Goal: Task Accomplishment & Management: Use online tool/utility

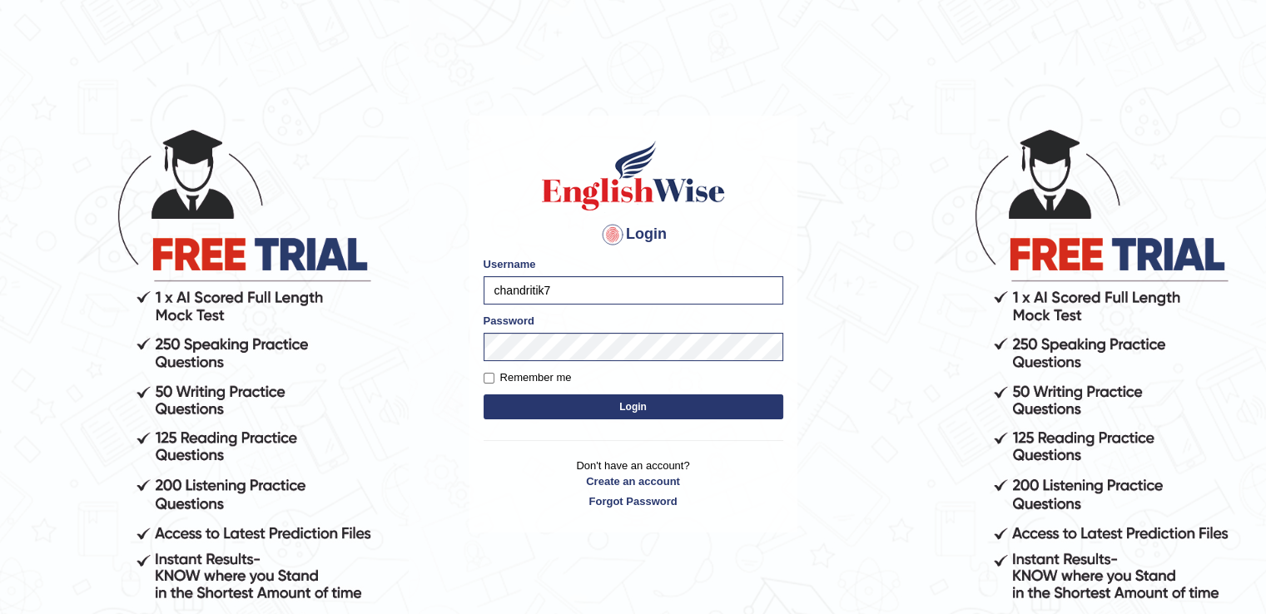
click at [573, 396] on button "Login" at bounding box center [634, 407] width 300 height 25
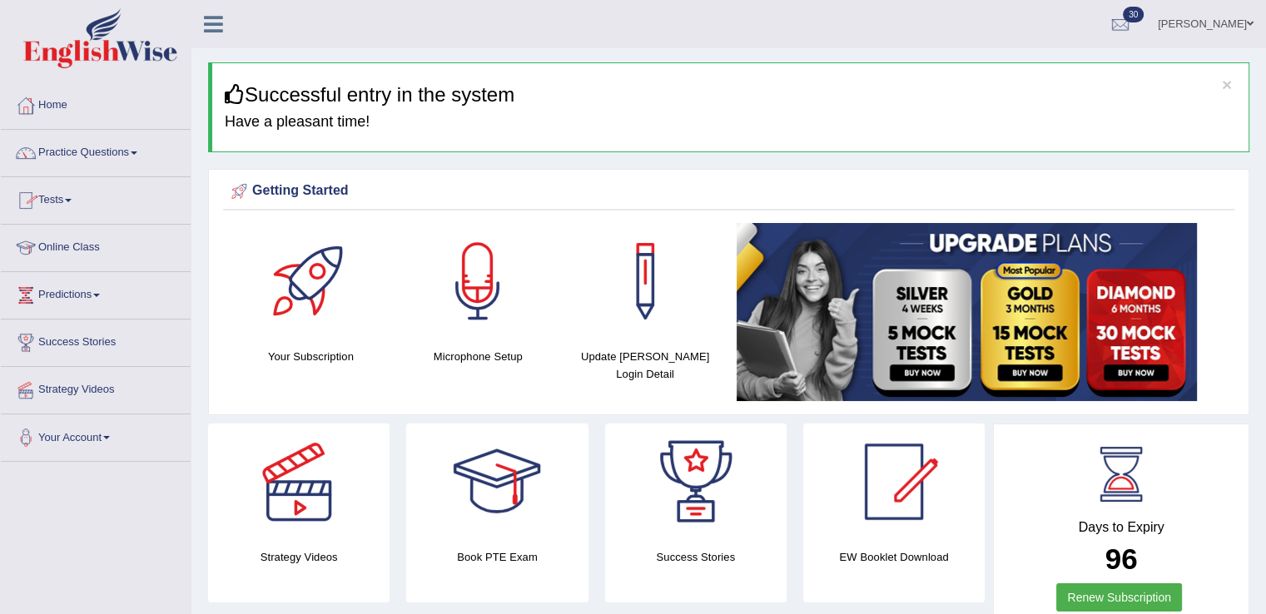
click at [97, 211] on link "Tests" at bounding box center [96, 198] width 190 height 42
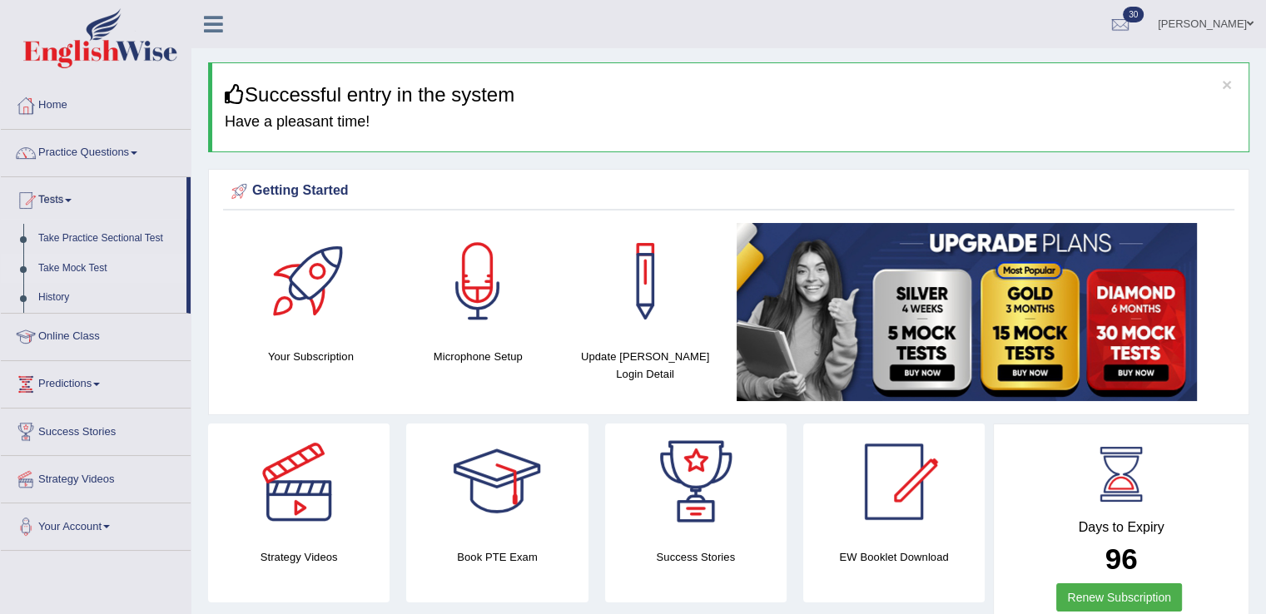
click at [67, 276] on link "Take Mock Test" at bounding box center [109, 269] width 156 height 30
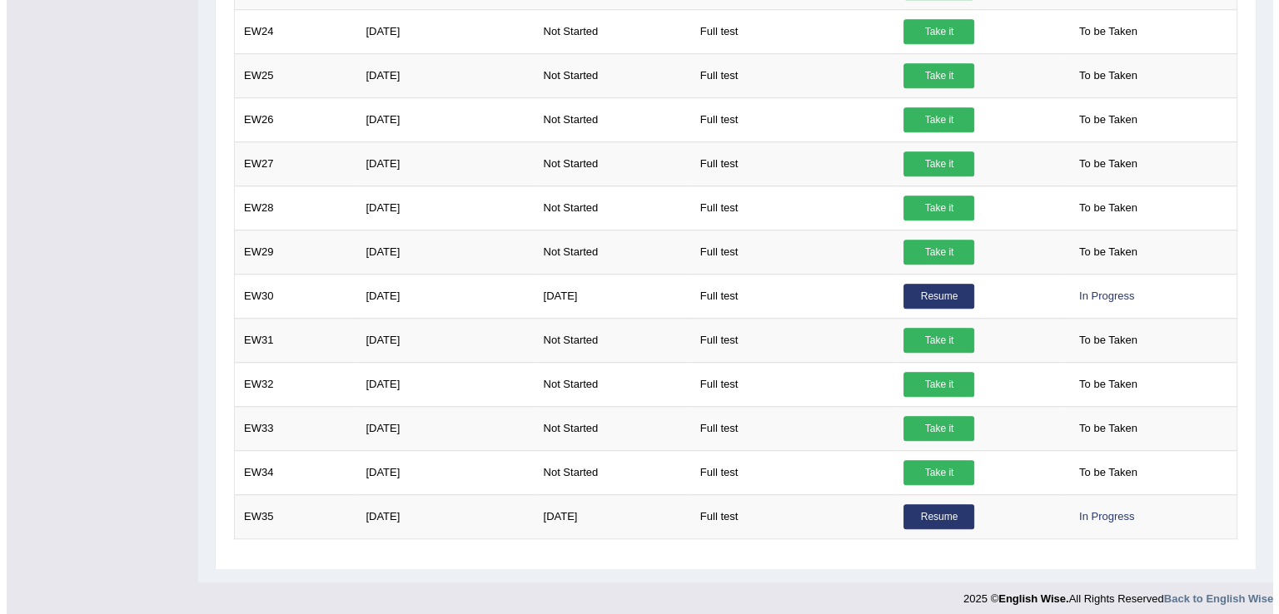
scroll to position [1282, 0]
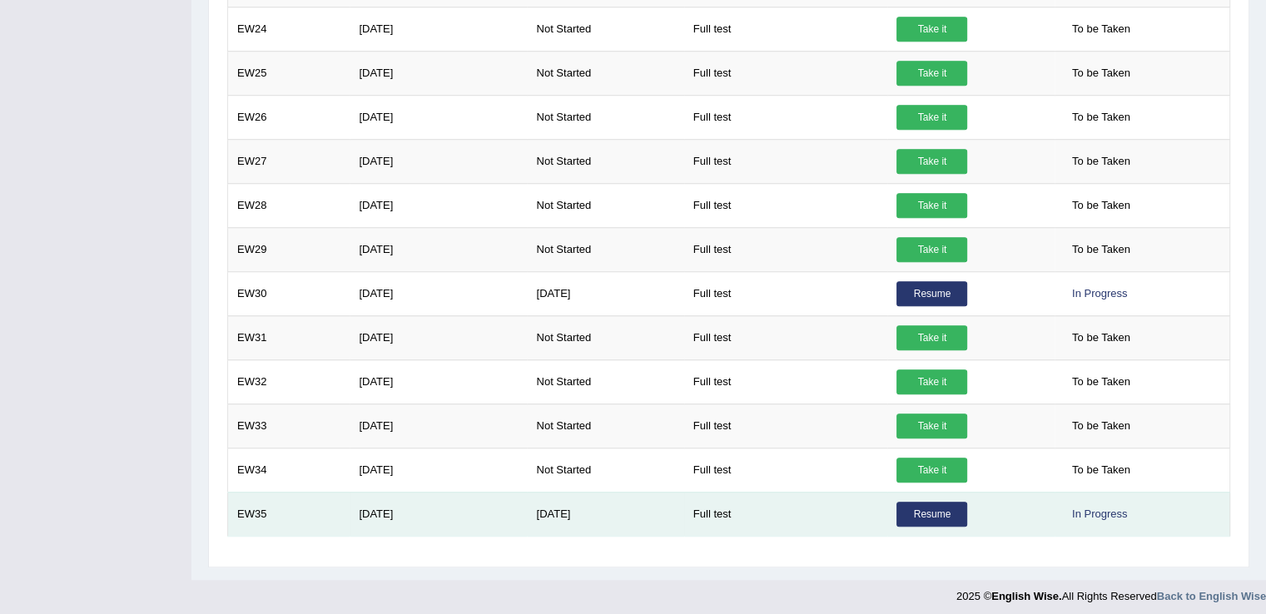
click at [928, 514] on link "Resume" at bounding box center [932, 514] width 71 height 25
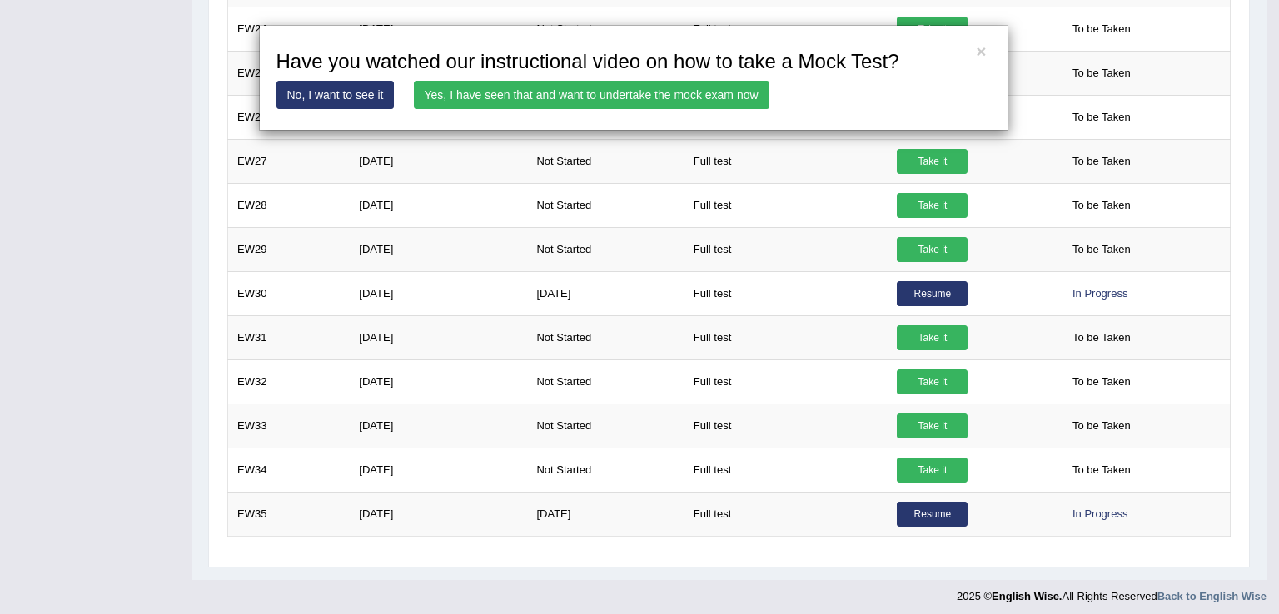
click at [538, 94] on link "Yes, I have seen that and want to undertake the mock exam now" at bounding box center [592, 95] width 356 height 28
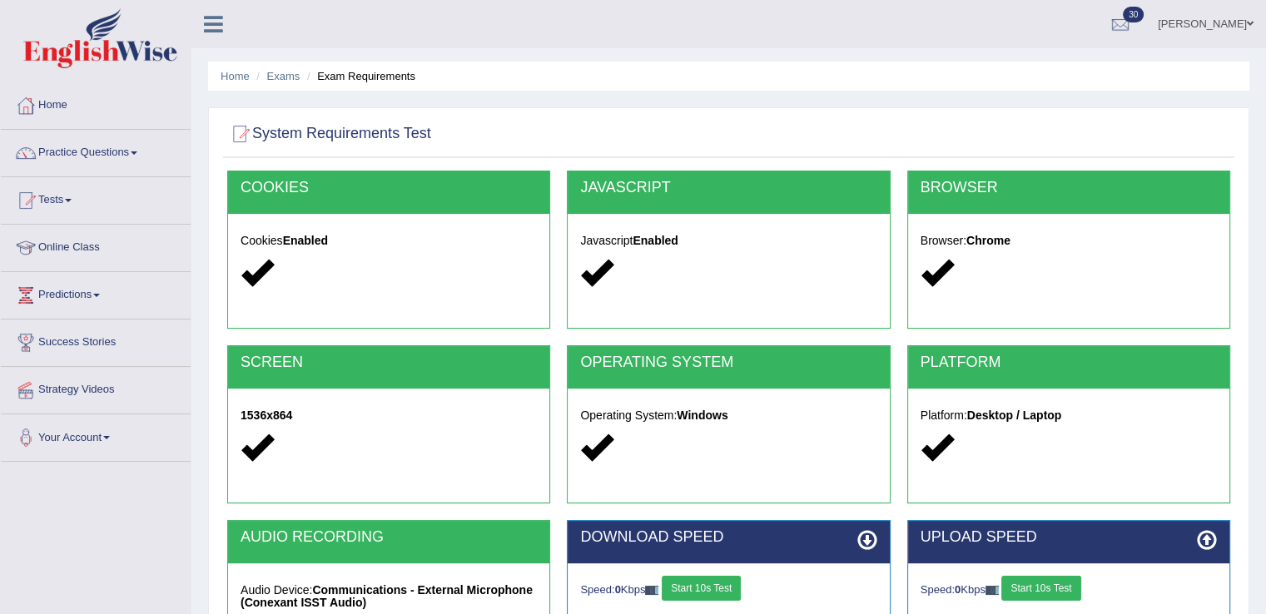
click at [1072, 119] on div at bounding box center [728, 134] width 1003 height 34
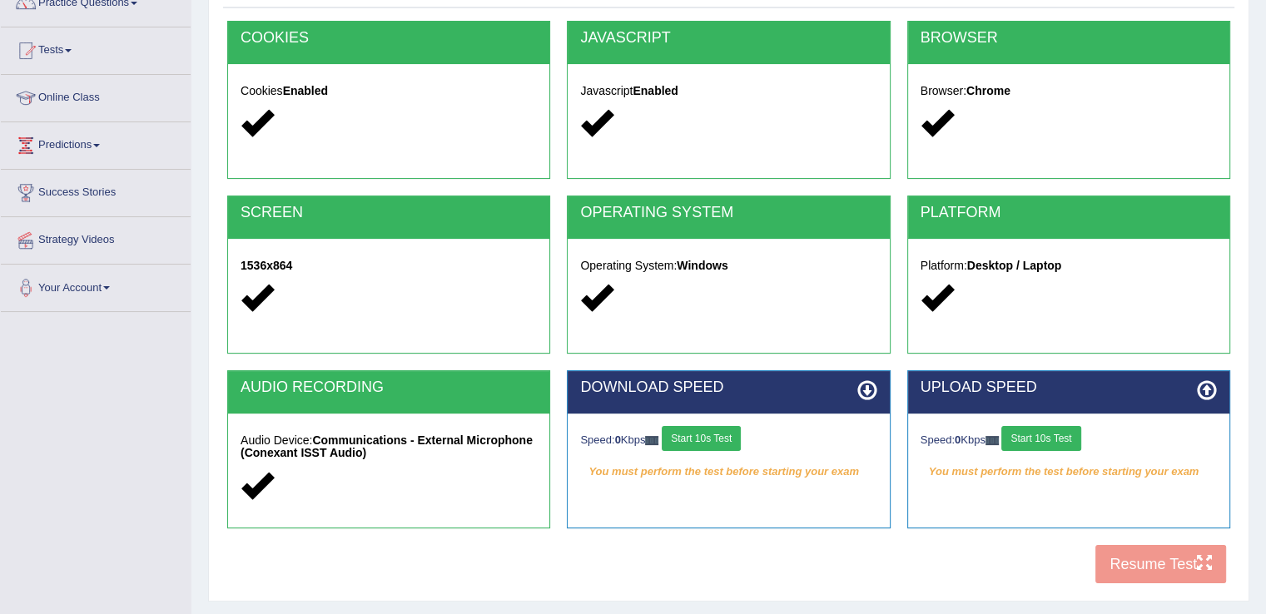
scroll to position [200, 0]
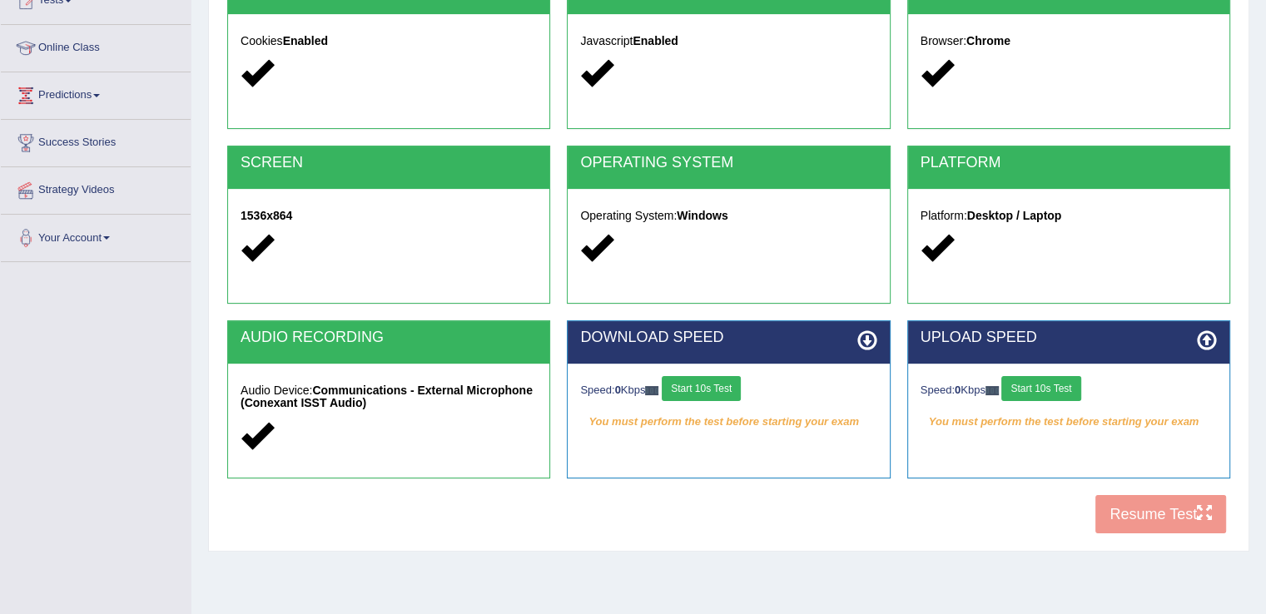
click at [725, 390] on button "Start 10s Test" at bounding box center [701, 388] width 79 height 25
click at [1056, 390] on div "Speed: 0 Kbps Start 10s Test" at bounding box center [1069, 390] width 296 height 29
click at [1056, 390] on button "Start 10s Test" at bounding box center [1041, 388] width 79 height 25
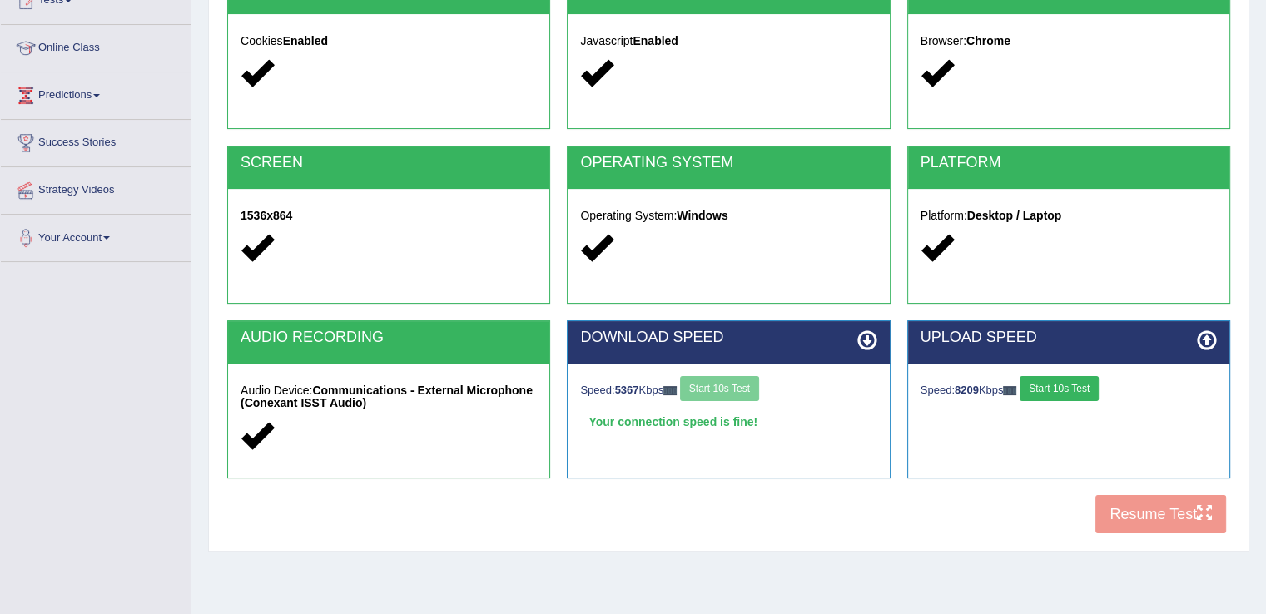
click at [1072, 392] on button "Start 10s Test" at bounding box center [1059, 388] width 79 height 25
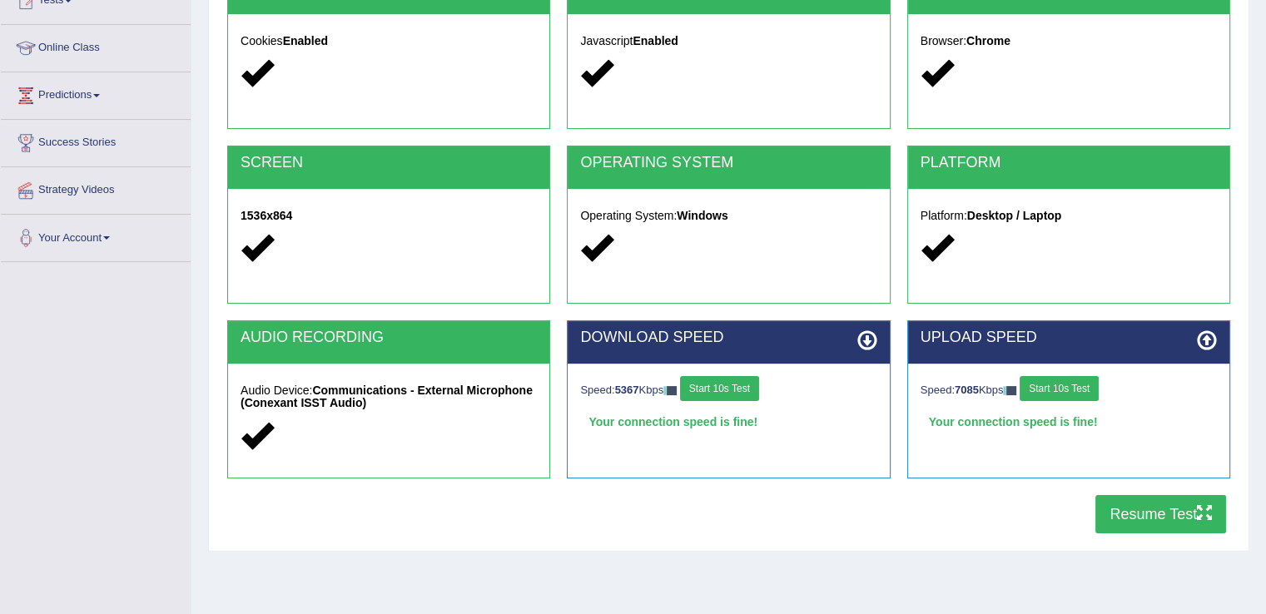
click at [1144, 520] on button "Resume Test" at bounding box center [1161, 514] width 131 height 38
